Goal: Transaction & Acquisition: Purchase product/service

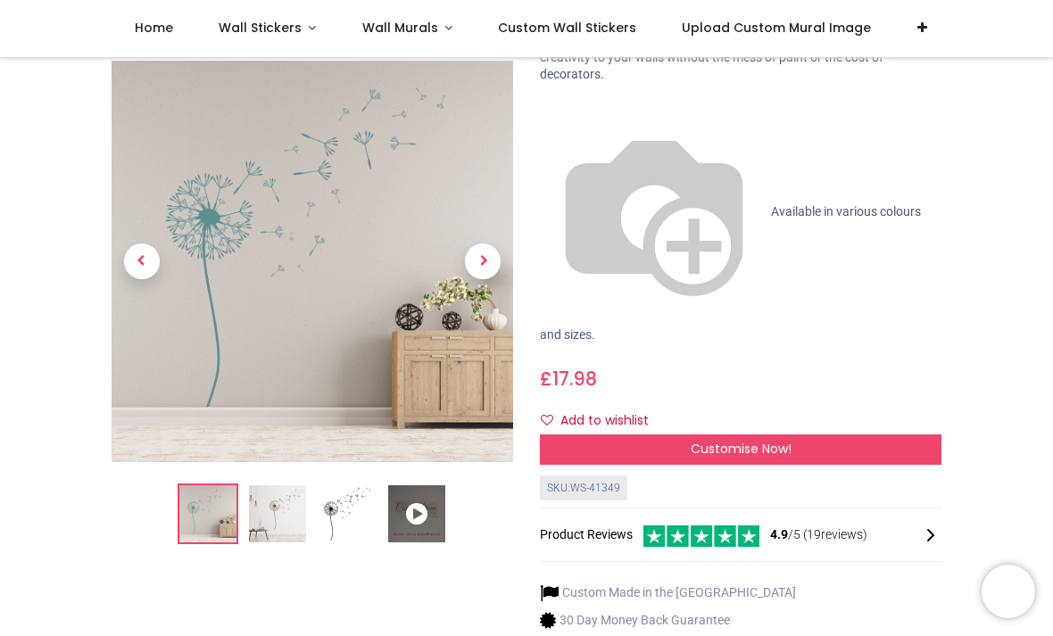
scroll to position [146, 0]
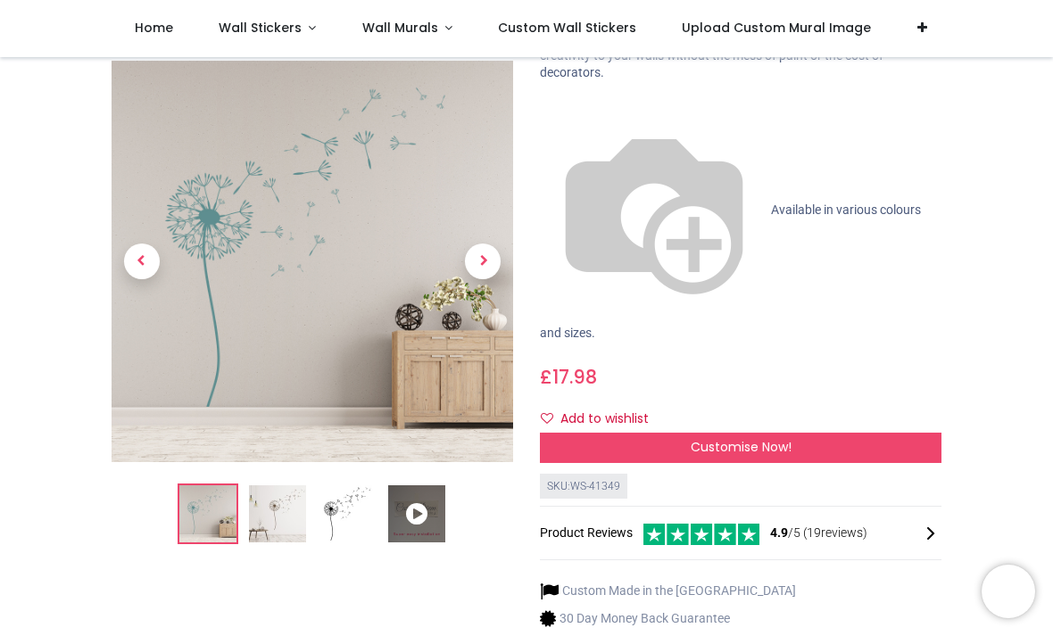
click at [425, 504] on icon at bounding box center [416, 514] width 57 height 57
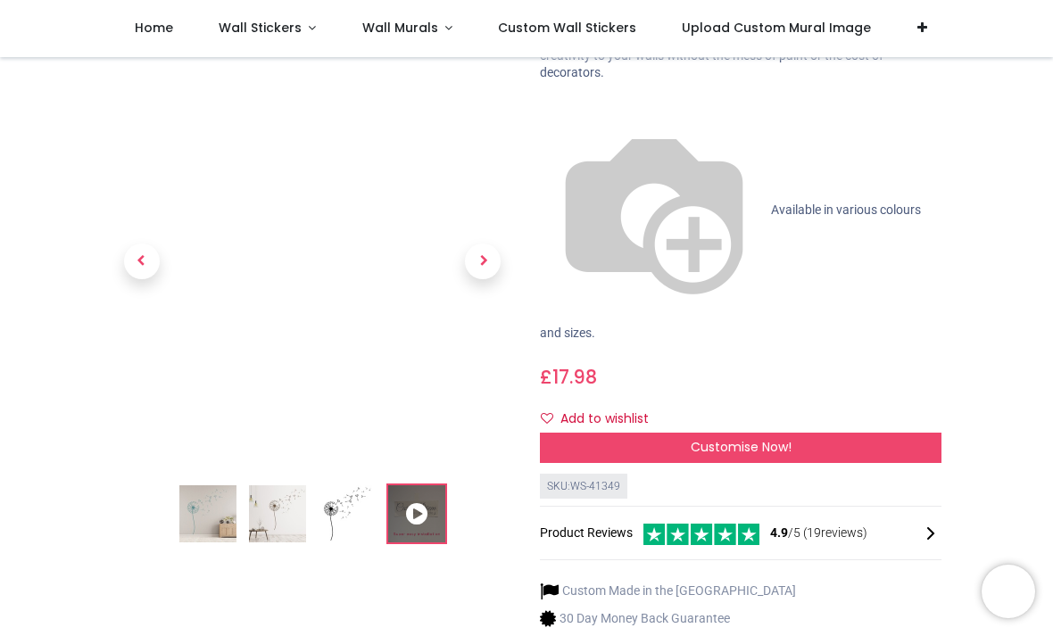
click at [428, 502] on icon at bounding box center [416, 514] width 57 height 57
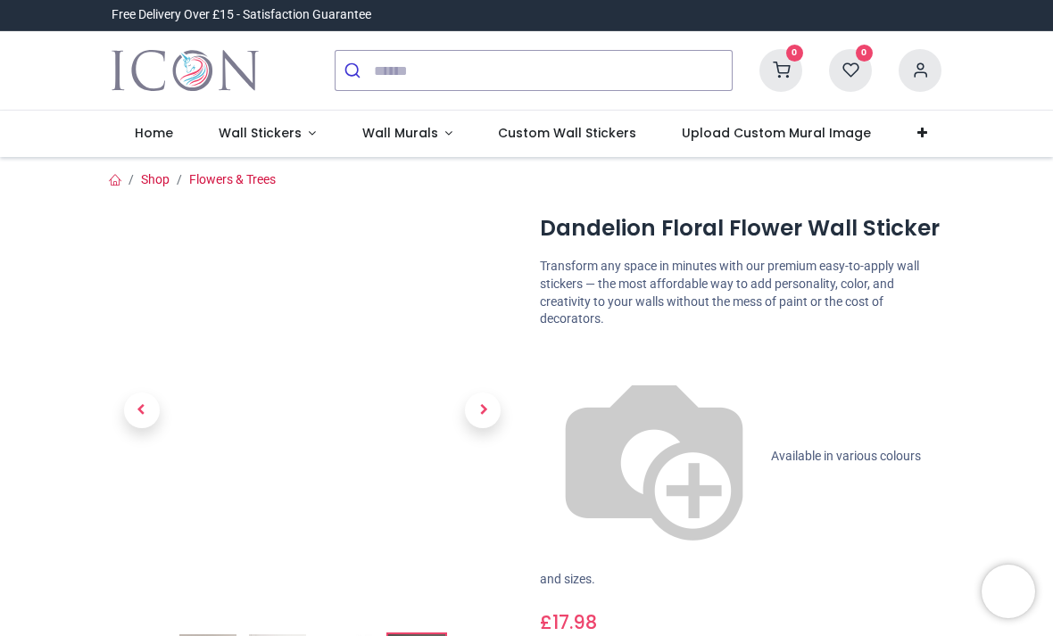
scroll to position [0, 0]
click at [253, 135] on span "Wall Stickers" at bounding box center [260, 133] width 83 height 18
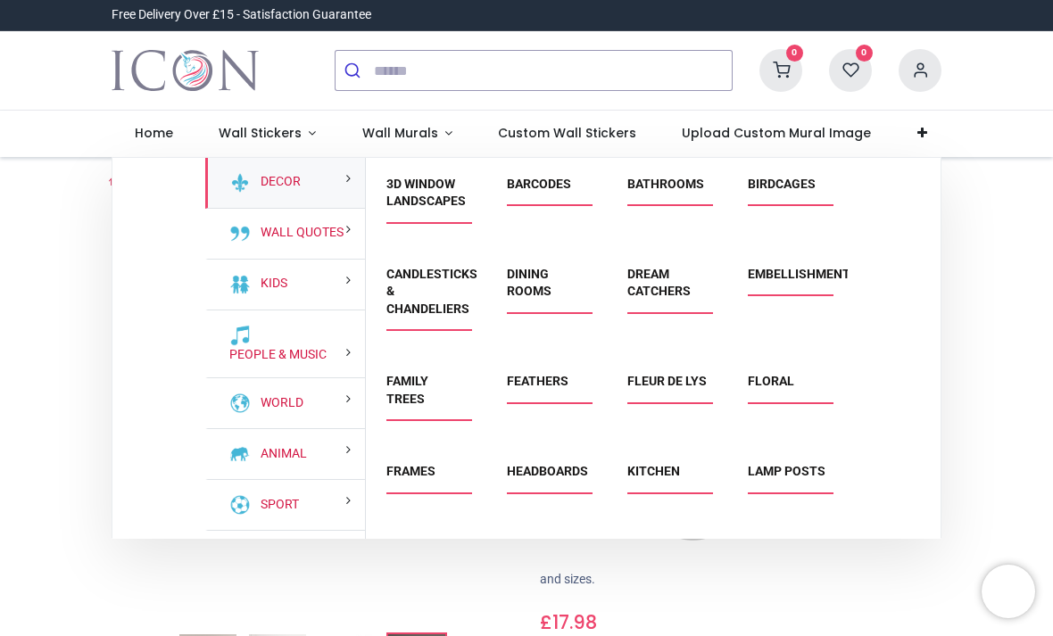
click at [791, 386] on link "Floral" at bounding box center [771, 381] width 46 height 14
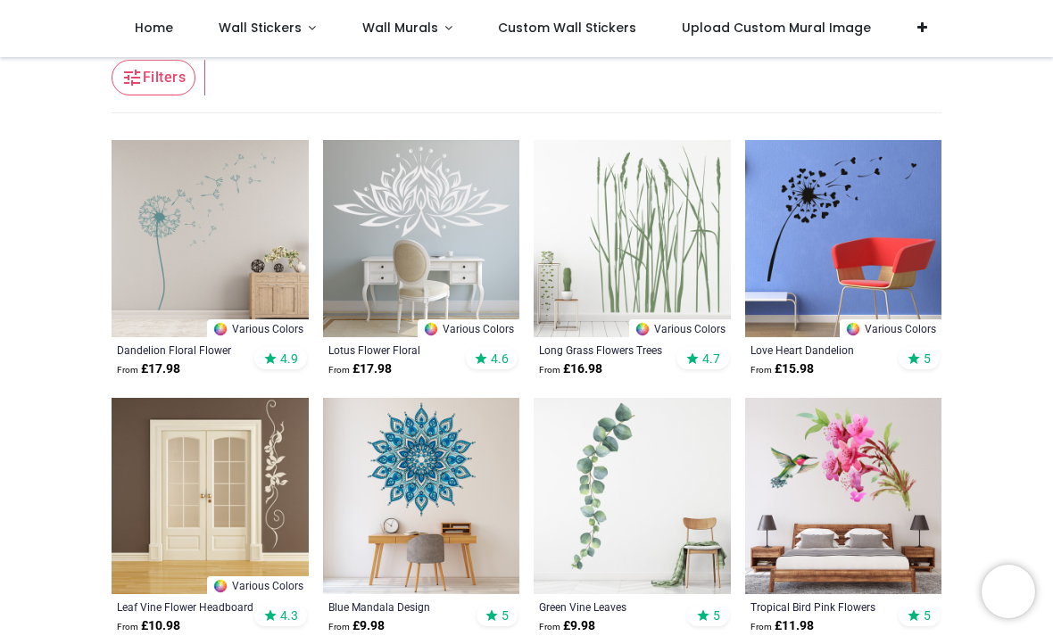
scroll to position [339, 0]
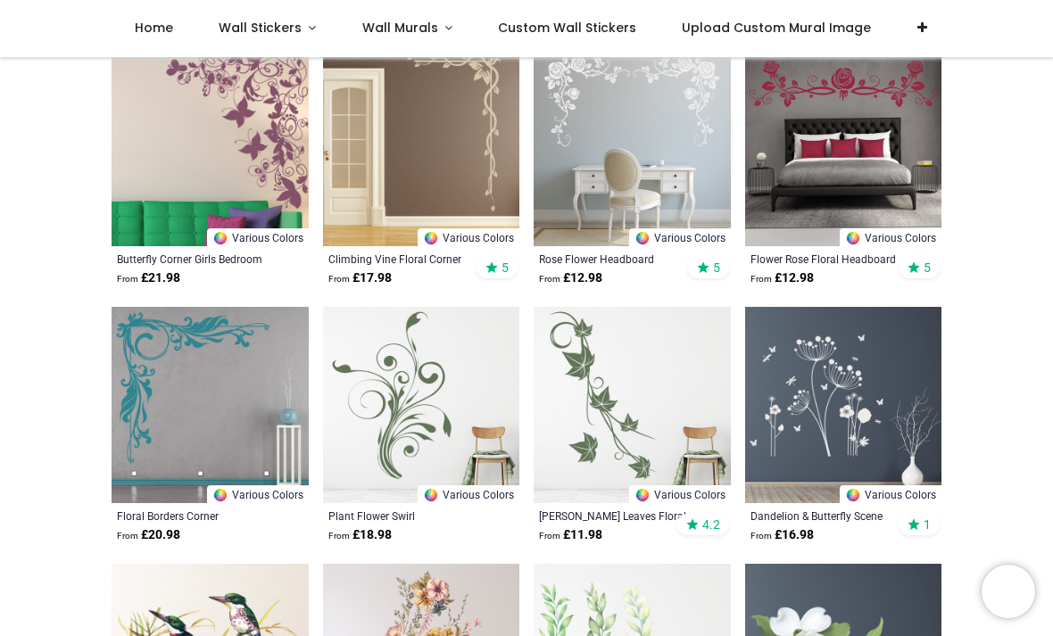
scroll to position [1932, 0]
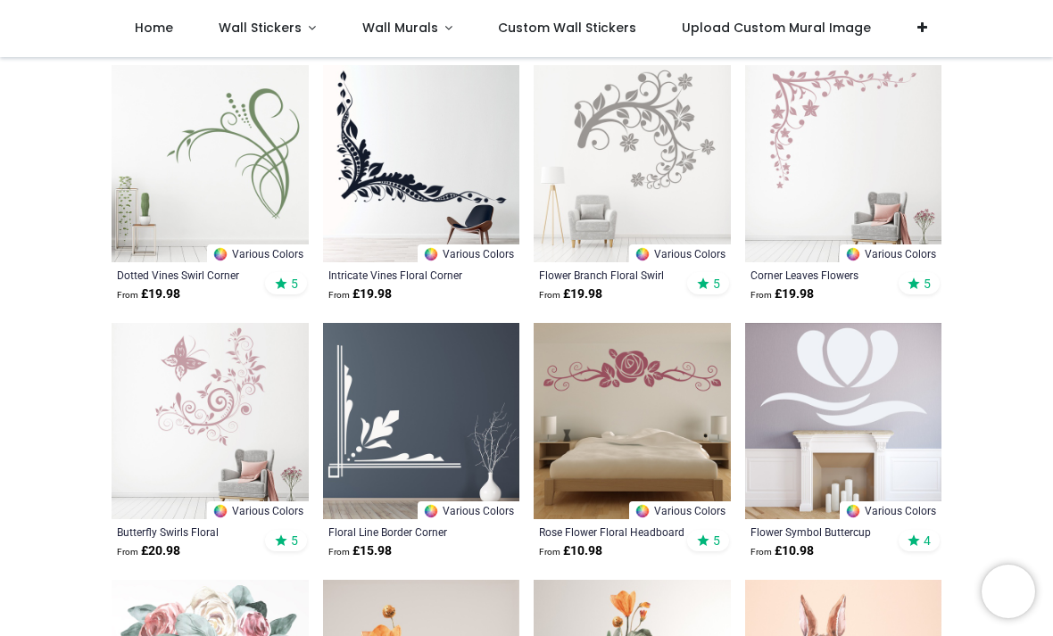
scroll to position [4997, 0]
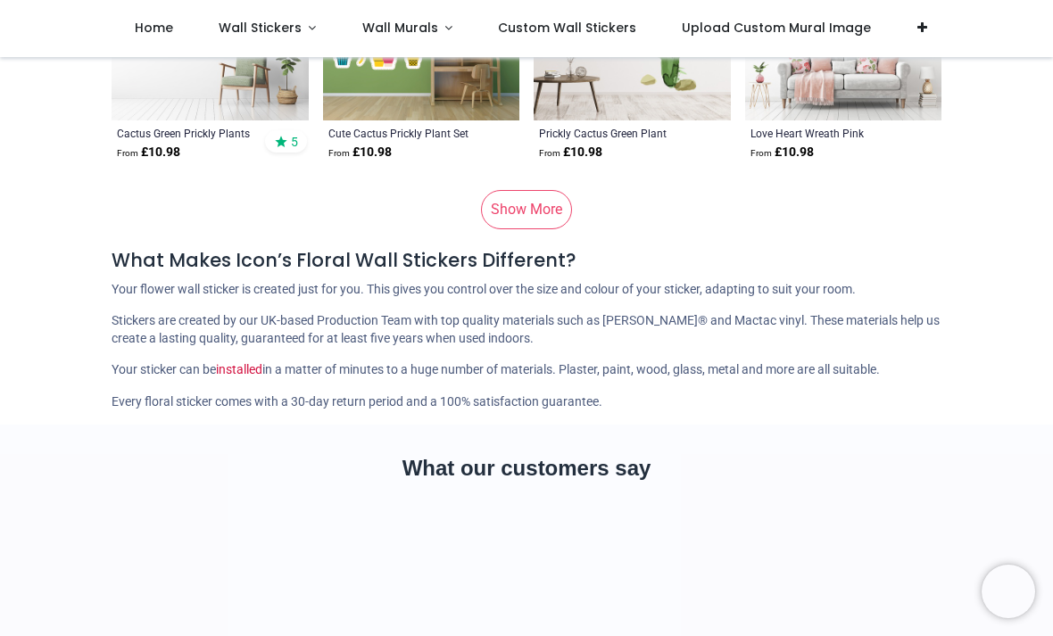
scroll to position [9263, 0]
